Goal: Check status: Check status

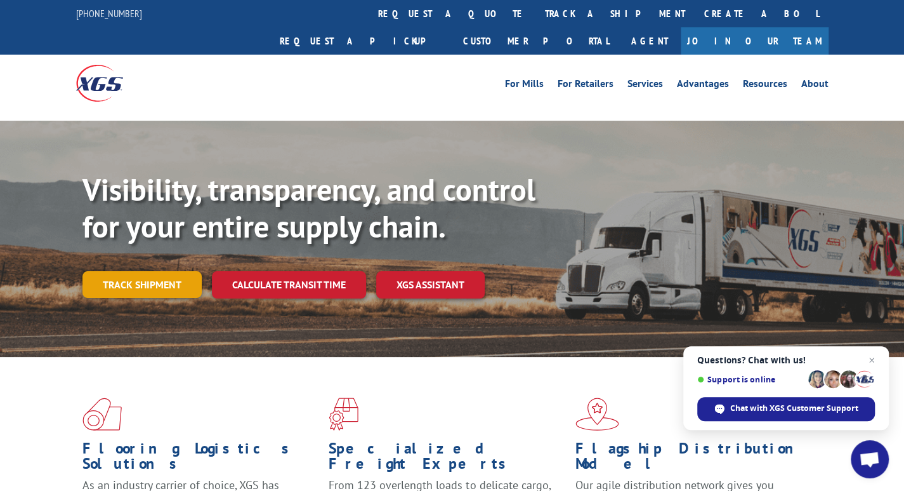
click at [146, 271] on link "Track shipment" at bounding box center [142, 284] width 119 height 27
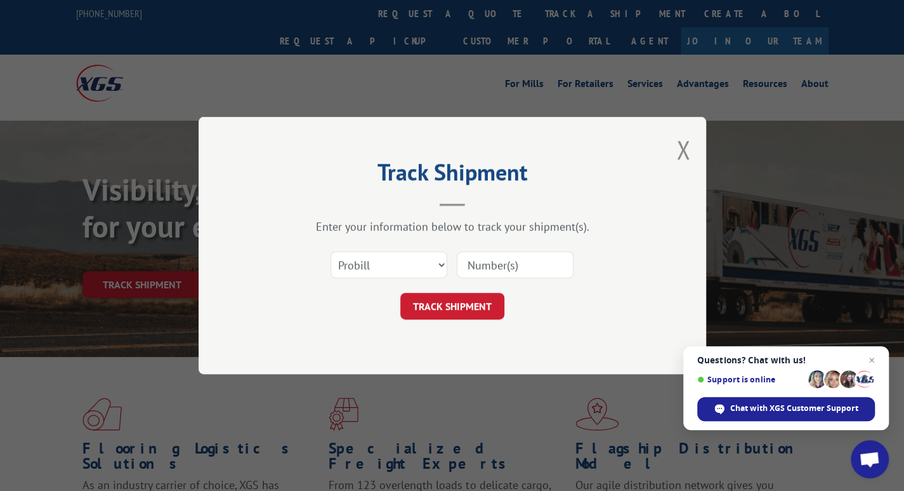
click at [472, 267] on input at bounding box center [515, 264] width 117 height 27
type input "13772348"
click at [459, 307] on button "TRACK SHIPMENT" at bounding box center [453, 306] width 104 height 27
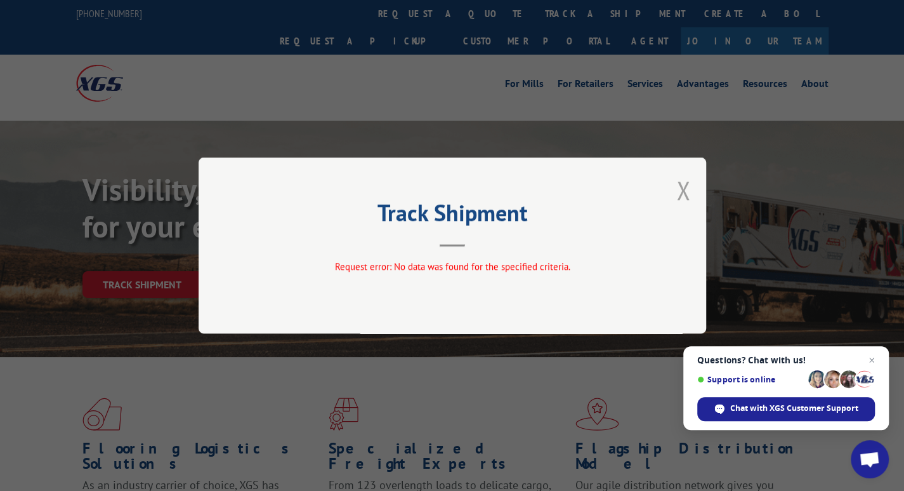
click at [680, 187] on button "Close modal" at bounding box center [684, 190] width 14 height 34
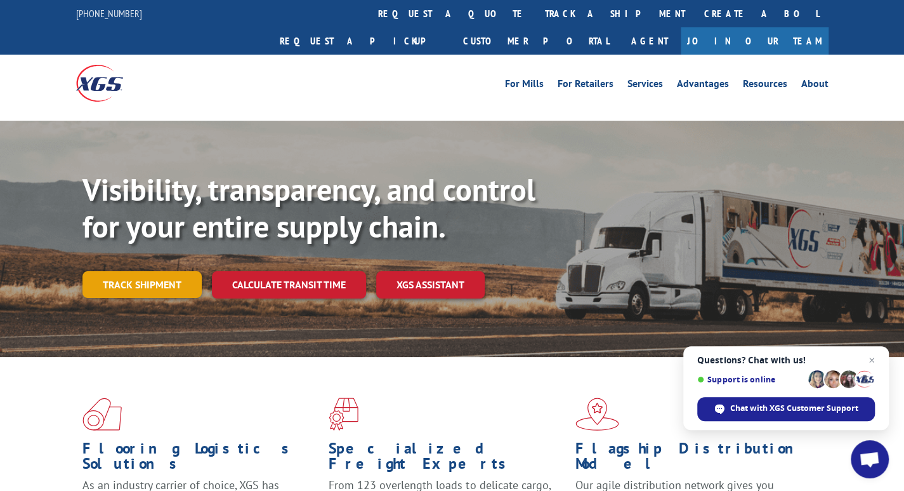
click at [136, 271] on link "Track shipment" at bounding box center [142, 284] width 119 height 27
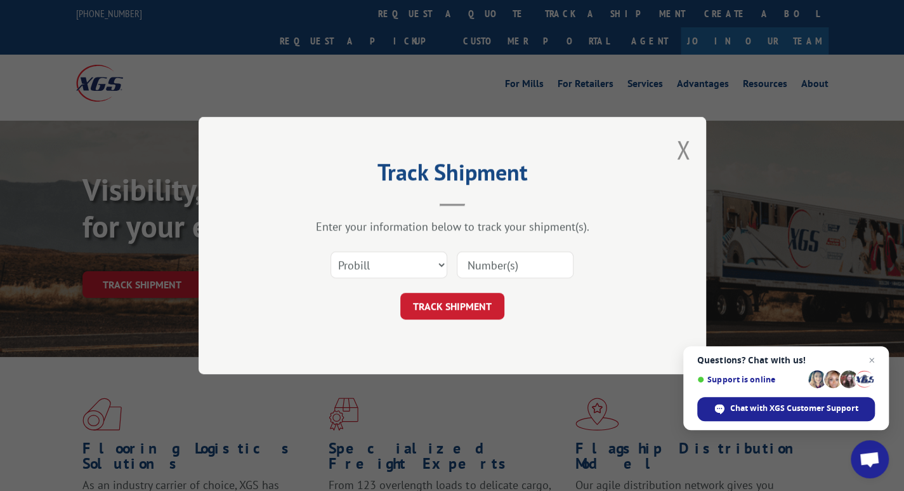
click at [522, 264] on input at bounding box center [515, 264] width 117 height 27
type input "13772348"
click button "TRACK SHIPMENT" at bounding box center [453, 306] width 104 height 27
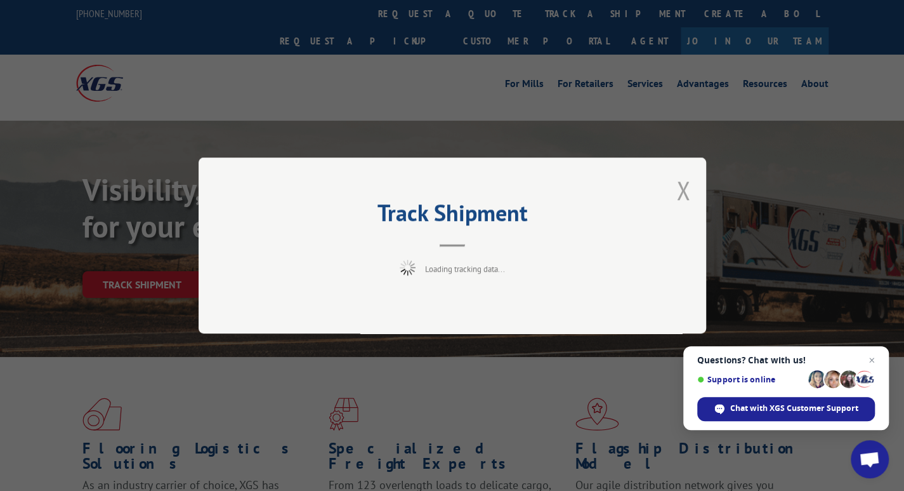
click at [684, 186] on button "Close modal" at bounding box center [684, 190] width 14 height 34
